Goal: Transaction & Acquisition: Purchase product/service

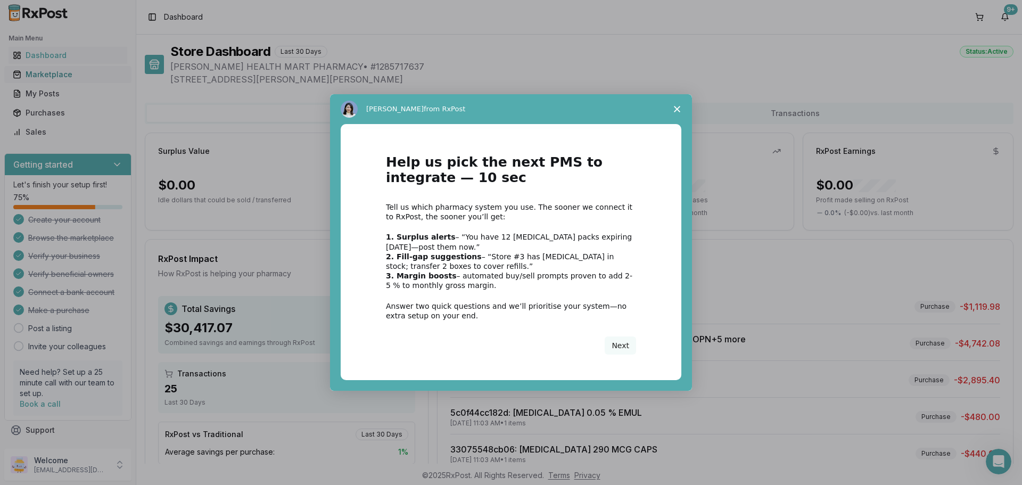
click at [65, 75] on div "Intercom messenger" at bounding box center [511, 242] width 1022 height 485
click at [672, 105] on span "Close survey" at bounding box center [677, 109] width 30 height 30
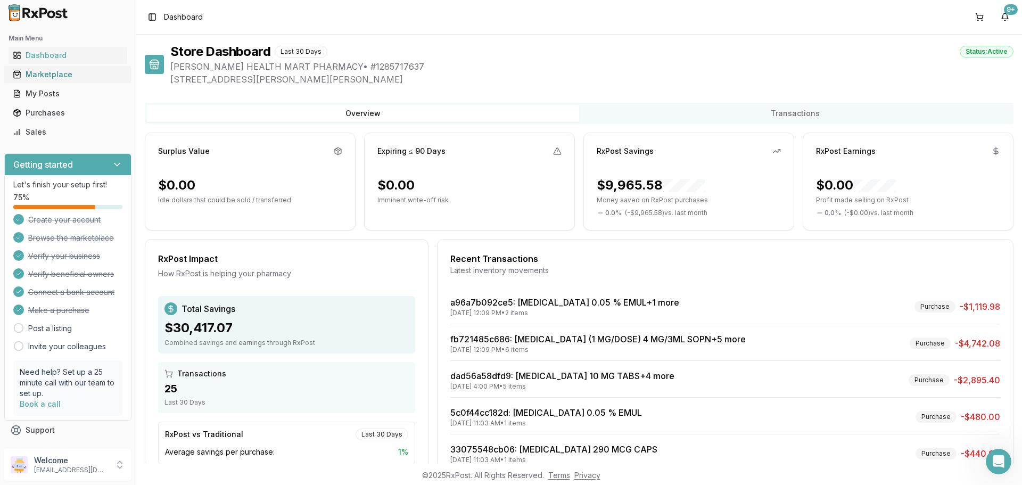
click at [65, 70] on div "Marketplace" at bounding box center [68, 74] width 110 height 11
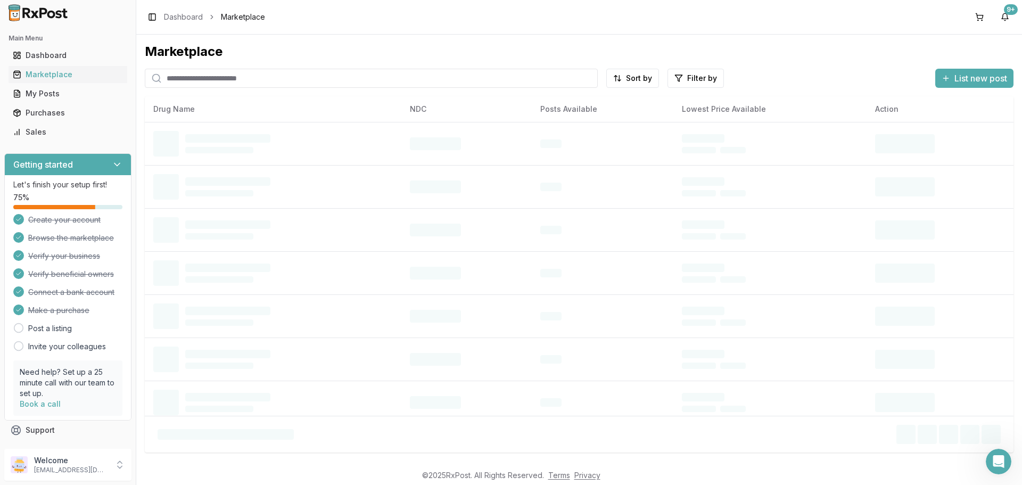
drag, startPoint x: 217, startPoint y: 79, endPoint x: 221, endPoint y: 67, distance: 12.8
click at [217, 79] on input "search" at bounding box center [371, 78] width 453 height 19
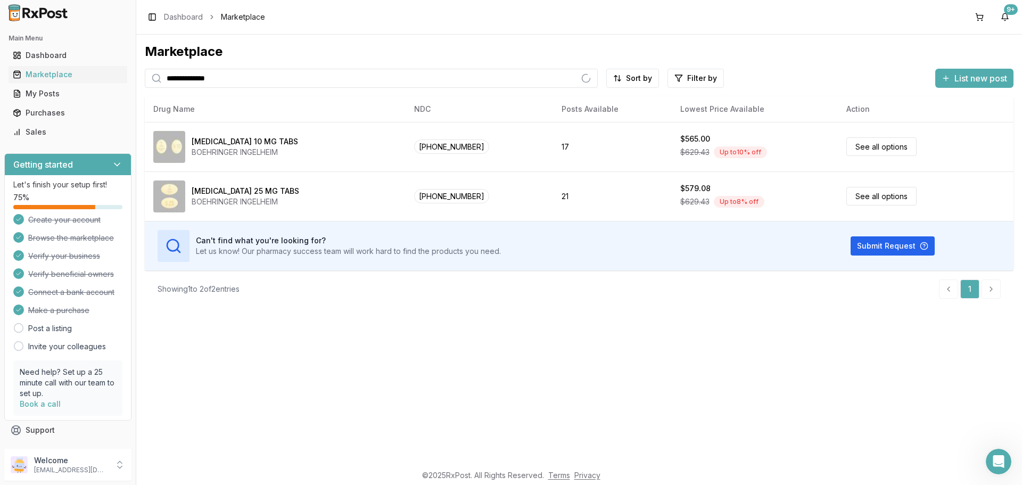
type input "**********"
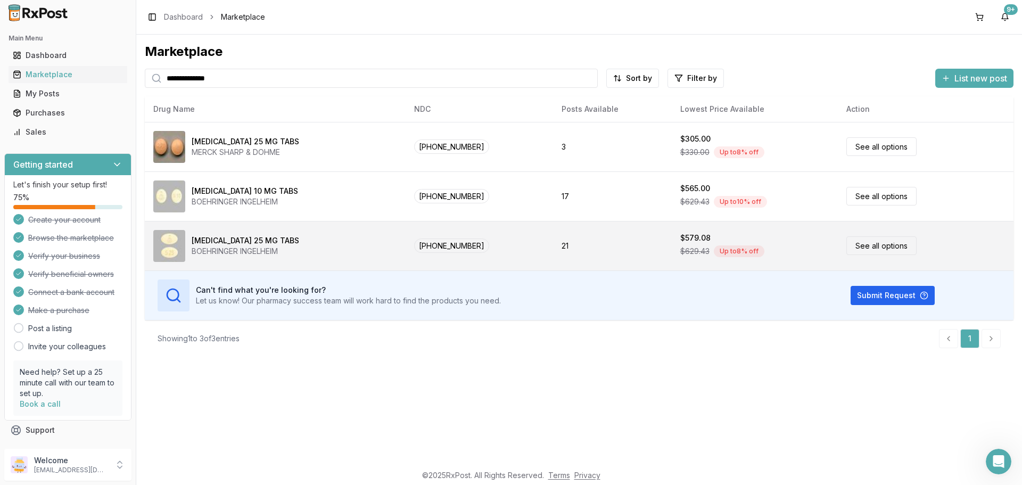
click at [885, 246] on link "See all options" at bounding box center [881, 245] width 70 height 19
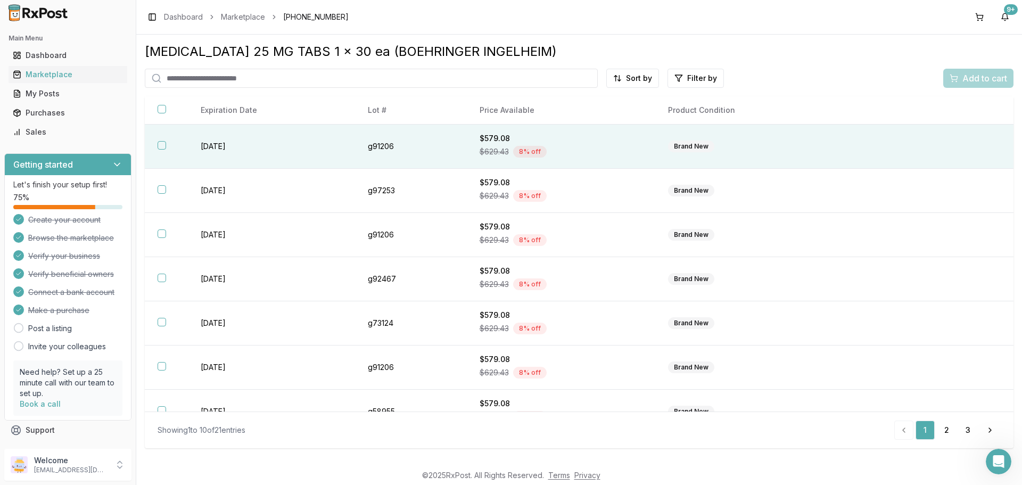
click at [160, 143] on button "button" at bounding box center [162, 145] width 9 height 9
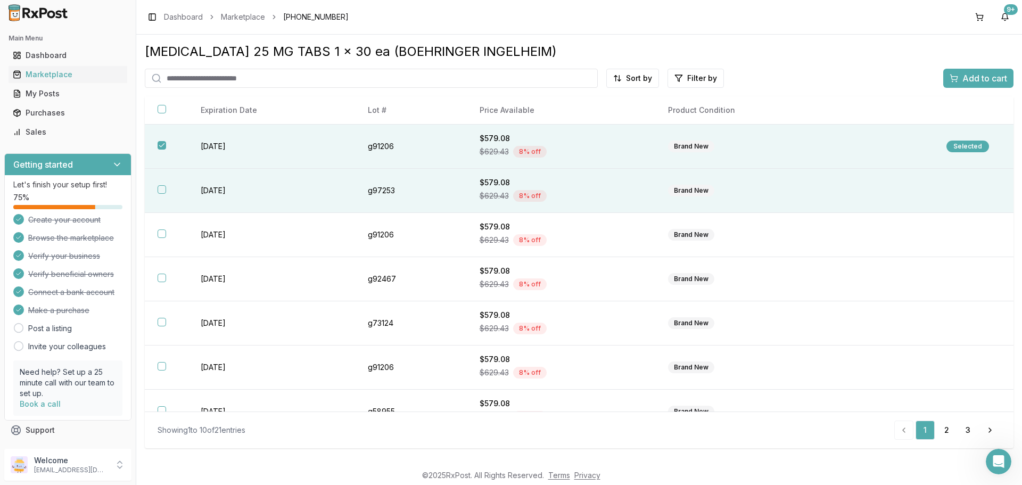
click at [162, 189] on button "button" at bounding box center [162, 189] width 9 height 9
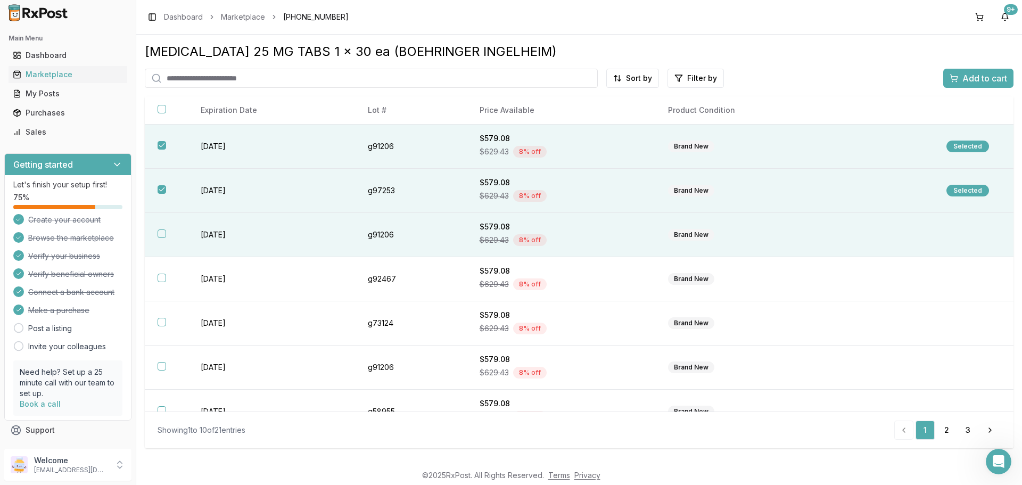
click at [162, 233] on button "button" at bounding box center [162, 233] width 9 height 9
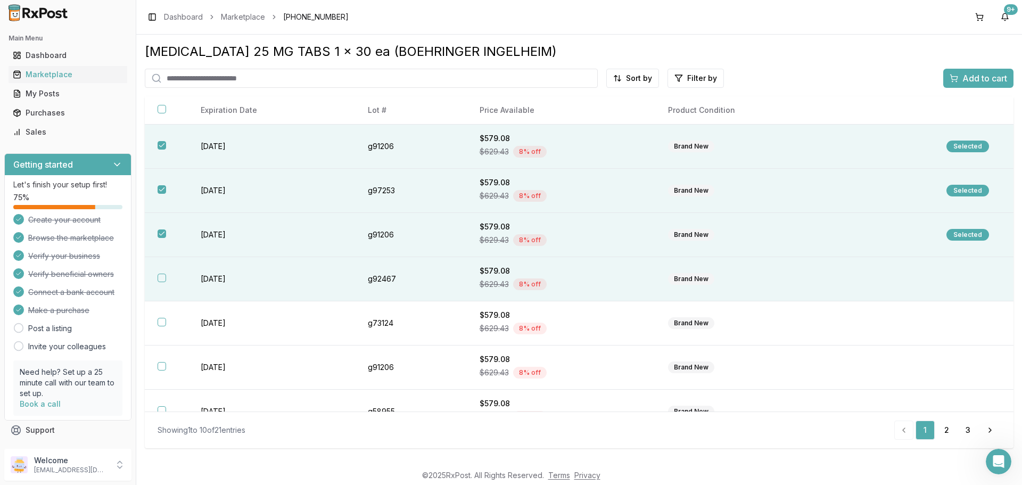
click at [165, 280] on button "button" at bounding box center [162, 278] width 9 height 9
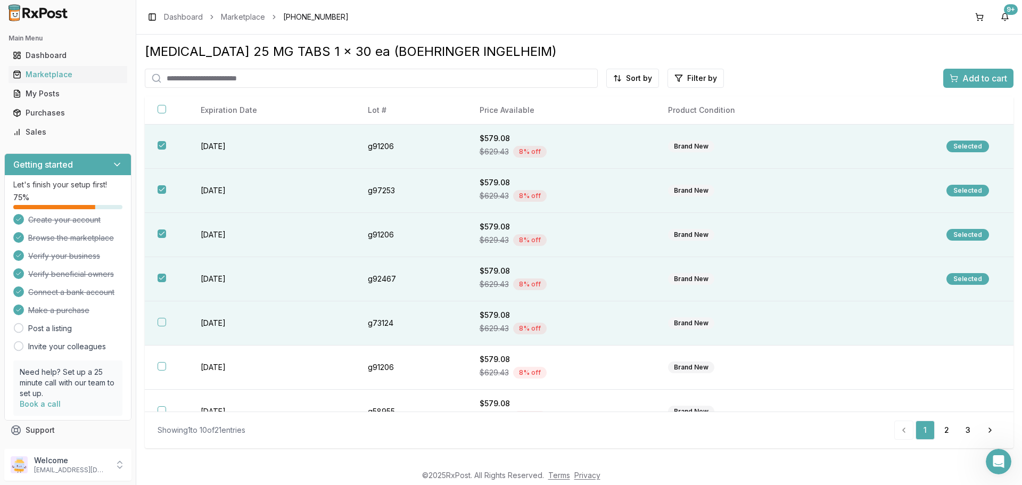
click at [159, 318] on button "button" at bounding box center [162, 322] width 9 height 9
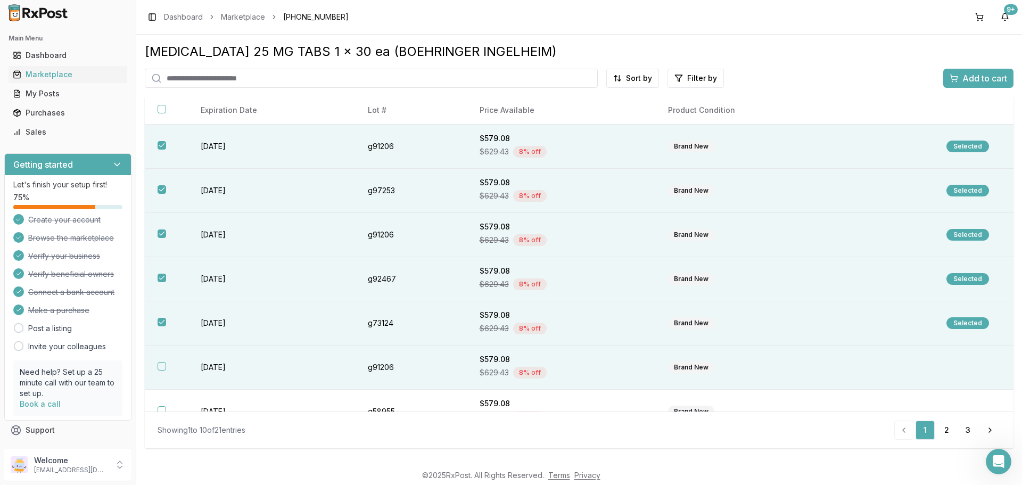
click at [158, 366] on button "button" at bounding box center [162, 366] width 9 height 9
click at [950, 75] on div "Add to cart" at bounding box center [977, 78] width 57 height 13
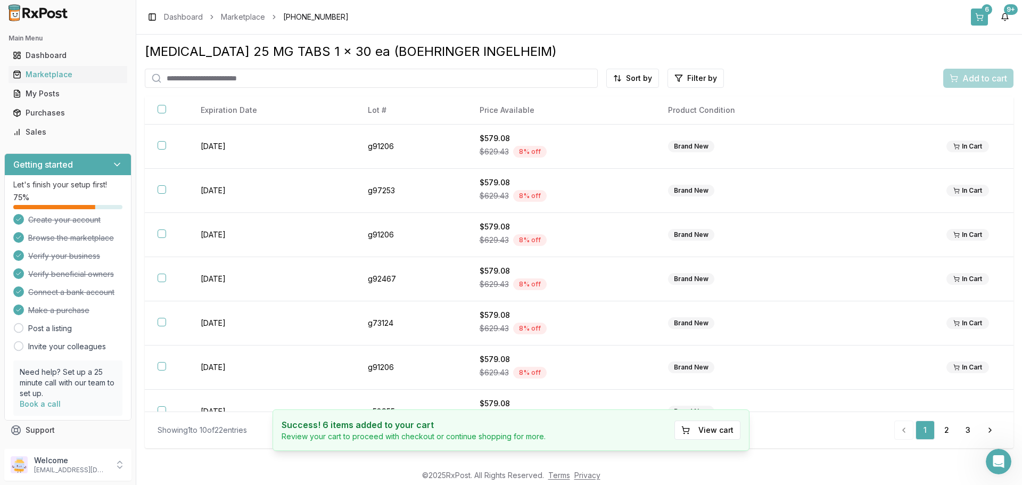
click at [985, 11] on div "6" at bounding box center [986, 9] width 11 height 11
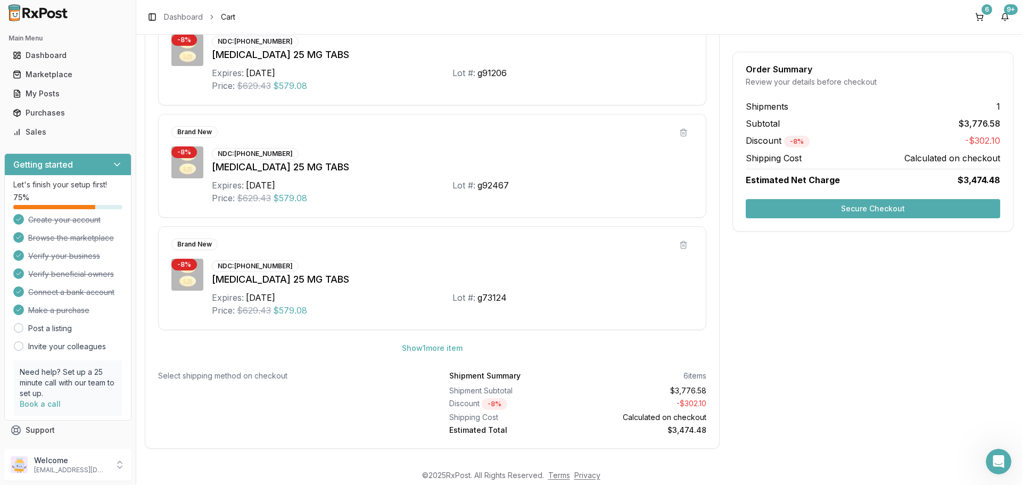
scroll to position [520, 0]
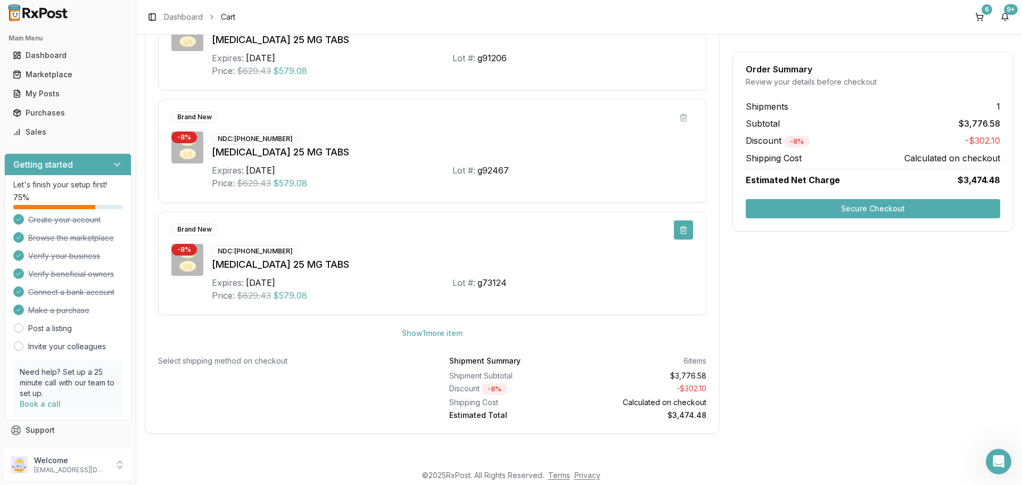
click at [675, 229] on button at bounding box center [683, 229] width 19 height 19
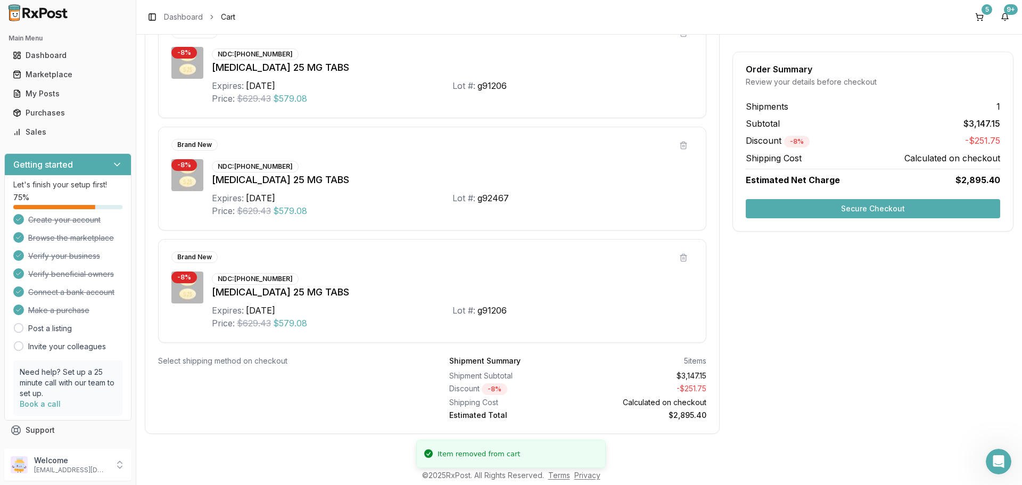
scroll to position [492, 0]
click at [677, 259] on button at bounding box center [683, 257] width 19 height 19
click at [685, 147] on button at bounding box center [683, 145] width 19 height 19
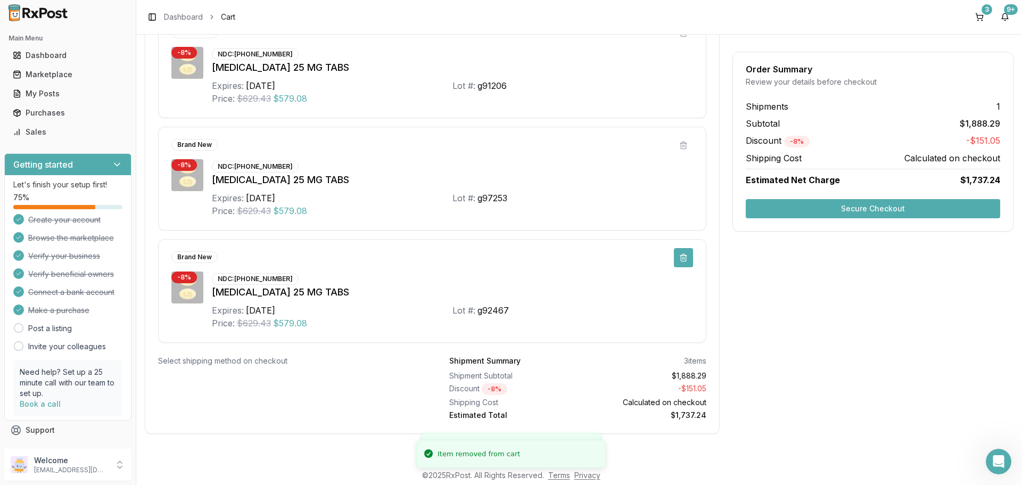
click at [683, 259] on button at bounding box center [683, 257] width 19 height 19
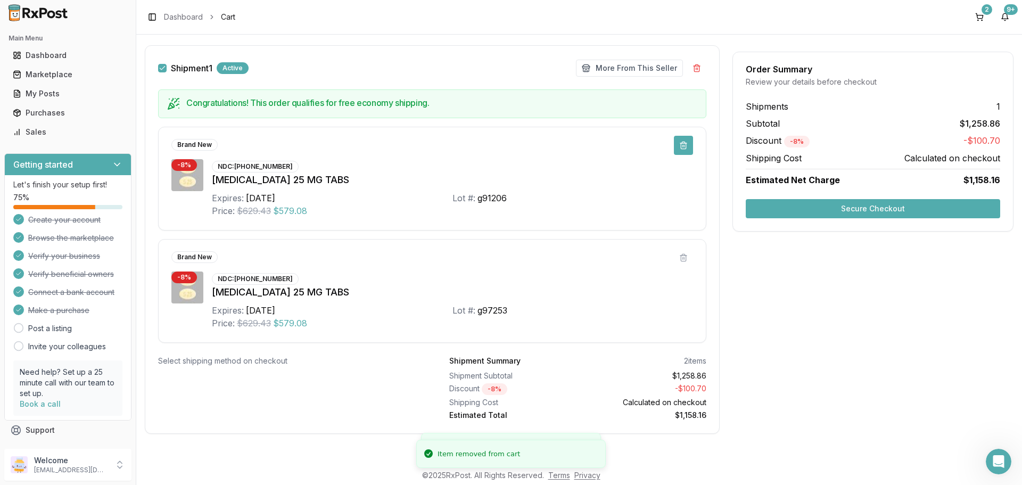
click at [682, 149] on button at bounding box center [683, 145] width 19 height 19
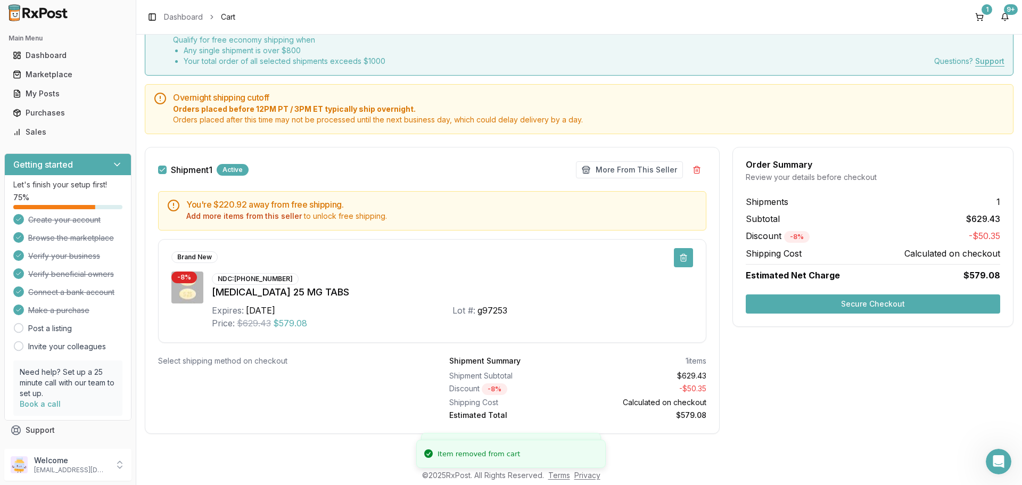
click at [683, 257] on button at bounding box center [683, 257] width 19 height 19
